Goal: Find specific page/section: Find specific page/section

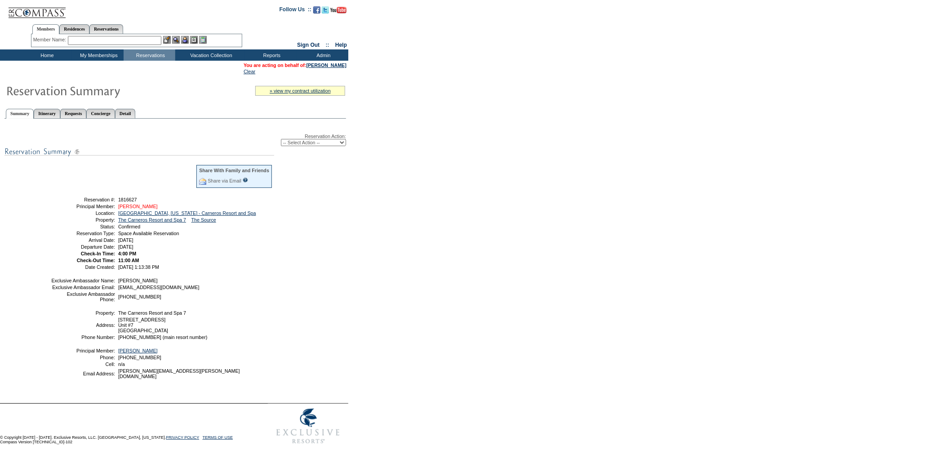
click at [143, 205] on link "[PERSON_NAME]" at bounding box center [138, 206] width 40 height 5
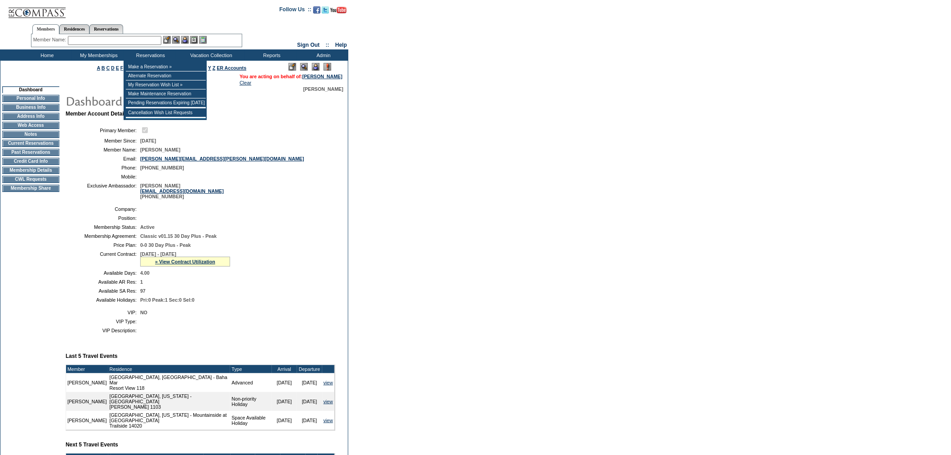
click at [137, 41] on input "text" at bounding box center [115, 40] width 94 height 9
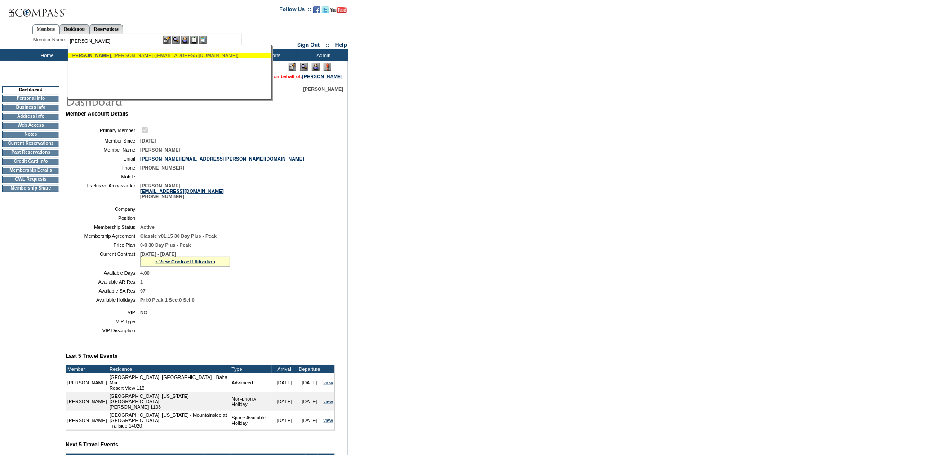
click at [141, 54] on div "Conwell , Chad (chadconwell@yahoo.com)" at bounding box center [170, 55] width 198 height 5
type input "Conwell, Chad (chadconwell@yahoo.com)"
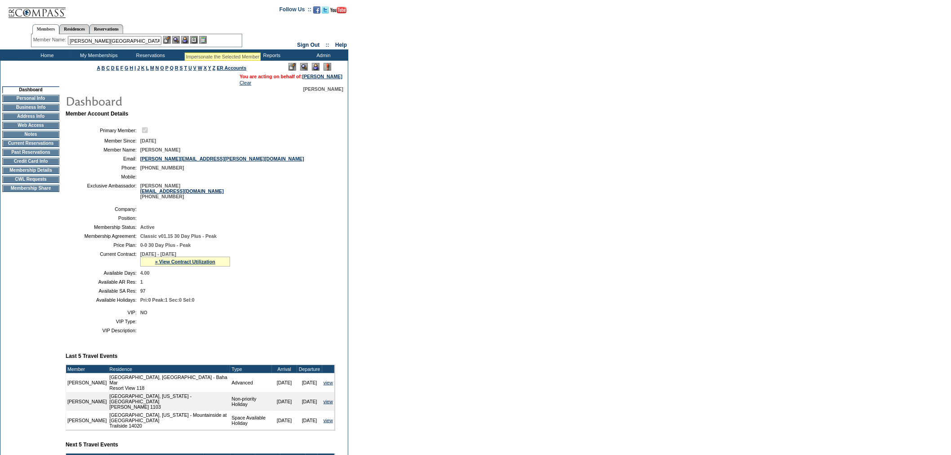
click at [186, 41] on img at bounding box center [185, 40] width 8 height 8
click at [176, 41] on img at bounding box center [176, 40] width 8 height 8
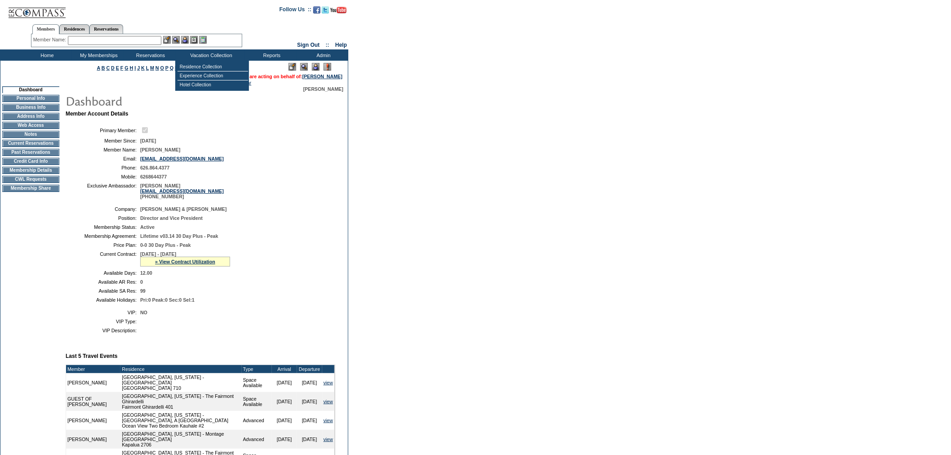
click at [197, 56] on td "Vacation Collection" at bounding box center [210, 54] width 70 height 11
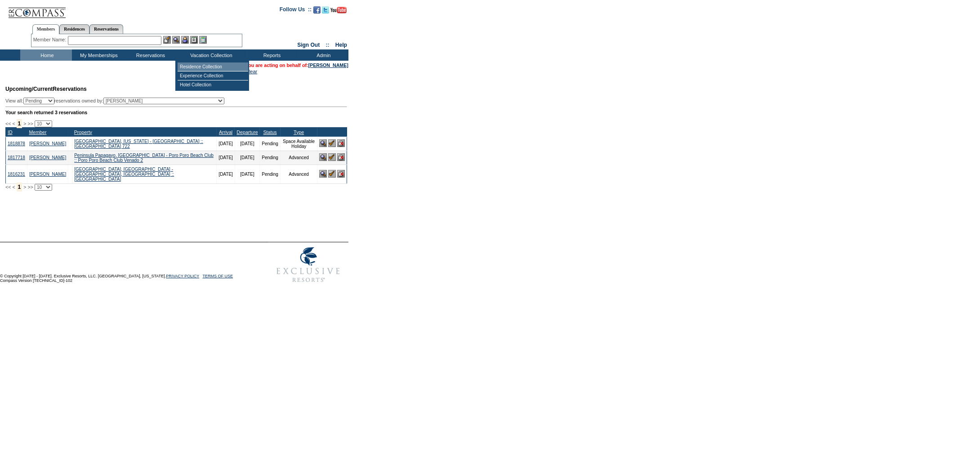
click at [187, 65] on td "Residence Collection" at bounding box center [213, 66] width 71 height 9
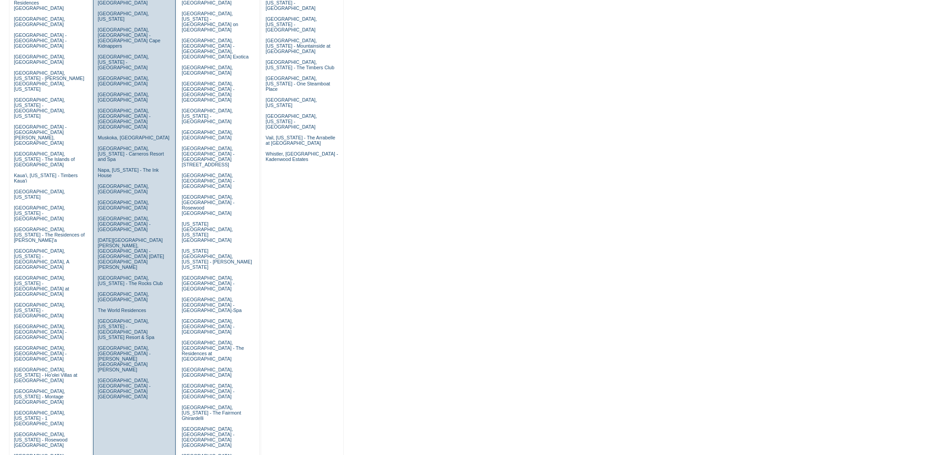
scroll to position [185, 0]
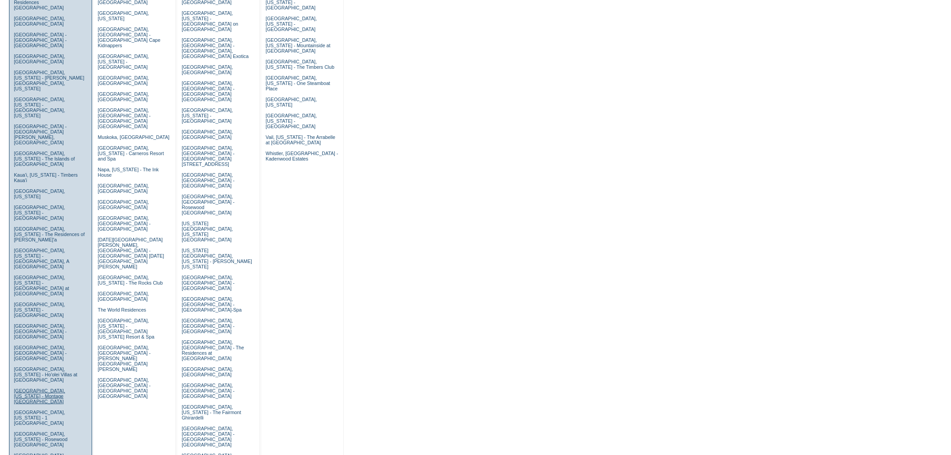
click at [44, 388] on link "[GEOGRAPHIC_DATA], [US_STATE] - Montage [GEOGRAPHIC_DATA]" at bounding box center [39, 396] width 51 height 16
